Goal: Check status: Check status

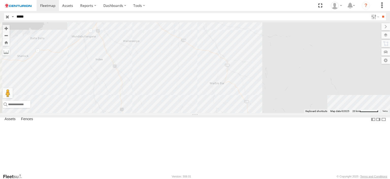
click at [0, 0] on div "PM734" at bounding box center [0, 0] width 0 height 0
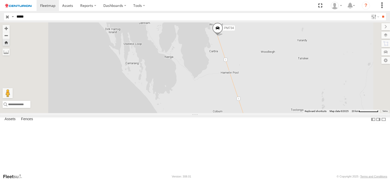
click at [0, 0] on span at bounding box center [0, 0] width 0 height 0
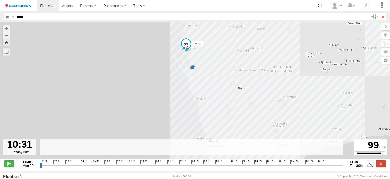
drag, startPoint x: 40, startPoint y: 166, endPoint x: 327, endPoint y: 187, distance: 288.5
click at [327, 167] on input "range" at bounding box center [192, 164] width 304 height 5
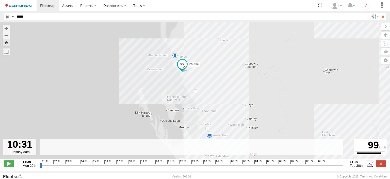
drag, startPoint x: 154, startPoint y: 48, endPoint x: 193, endPoint y: 102, distance: 66.1
click at [205, 111] on div "PM734 15:01 Mon 02:04 Tue 02:19 Tue 05:38 Tue 08:25 Tue 08:46 Tue" at bounding box center [195, 92] width 390 height 141
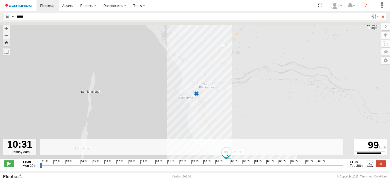
drag, startPoint x: 232, startPoint y: 50, endPoint x: 200, endPoint y: 127, distance: 84.1
click at [200, 127] on div "PM734 15:01 Mon 02:04 Tue 02:19 Tue 05:38 Tue 08:25 Tue 08:46 Tue" at bounding box center [195, 92] width 390 height 141
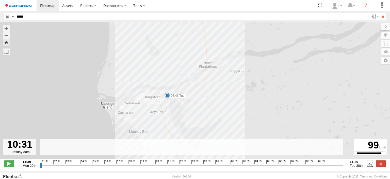
drag, startPoint x: 181, startPoint y: 81, endPoint x: 204, endPoint y: 111, distance: 37.9
click at [204, 111] on div "PM734 15:01 Mon 02:04 Tue 02:19 Tue 05:38 Tue 08:25 Tue 08:46 Tue" at bounding box center [195, 92] width 390 height 141
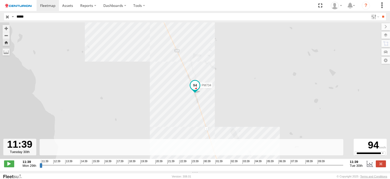
drag, startPoint x: 327, startPoint y: 168, endPoint x: 359, endPoint y: 171, distance: 31.6
type input "**********"
click at [343, 167] on input "range" at bounding box center [192, 164] width 304 height 5
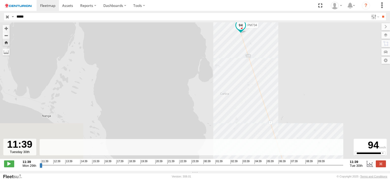
drag, startPoint x: 316, startPoint y: 132, endPoint x: 290, endPoint y: 29, distance: 106.4
click at [292, 37] on div "PM734 15:01 Mon 02:04 Tue 02:19 Tue 05:38 Tue 08:25 Tue 08:46 Tue" at bounding box center [195, 92] width 390 height 141
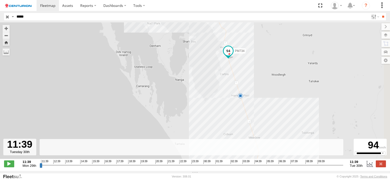
drag, startPoint x: 319, startPoint y: 92, endPoint x: 252, endPoint y: 98, distance: 67.1
click at [253, 98] on div "PM734 15:01 Mon 02:04 Tue 02:19 Tue 05:38 Tue 08:25 Tue 08:46 Tue" at bounding box center [195, 92] width 390 height 141
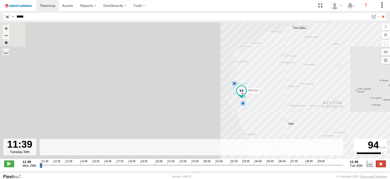
click at [383, 166] on label at bounding box center [381, 163] width 10 height 7
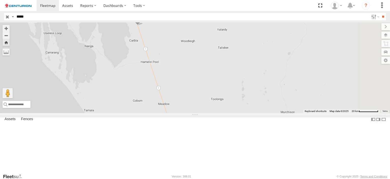
drag, startPoint x: 304, startPoint y: 85, endPoint x: 223, endPoint y: 73, distance: 81.8
click at [224, 73] on div "PM734" at bounding box center [195, 67] width 390 height 90
